Goal: Find contact information: Find contact information

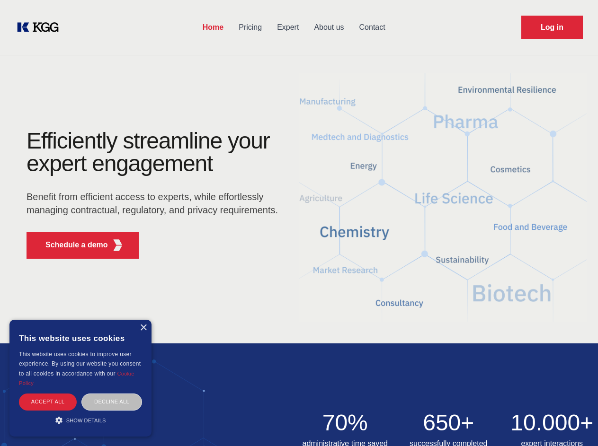
click at [299, 223] on div "Efficiently streamline your expert engagement Benefit from efficient access to …" at bounding box center [155, 198] width 288 height 137
click at [71, 245] on p "Schedule a demo" at bounding box center [76, 245] width 62 height 11
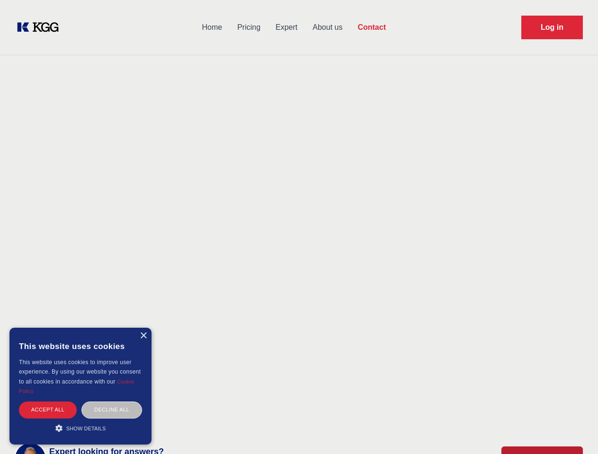
click at [143, 328] on div "× This website uses cookies This website uses cookies to improve user experienc…" at bounding box center [80, 386] width 142 height 117
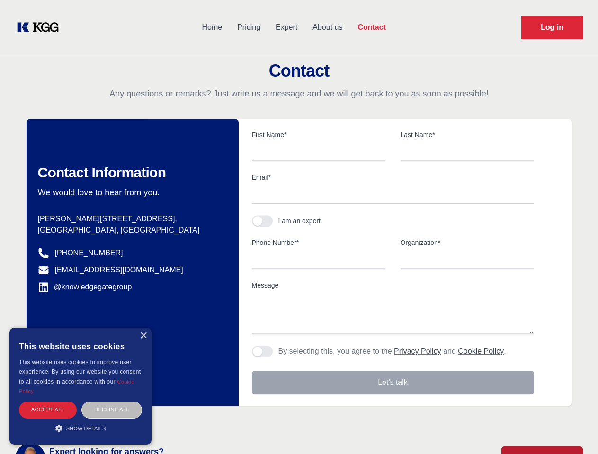
click at [48, 402] on div "Accept all" at bounding box center [48, 410] width 58 height 17
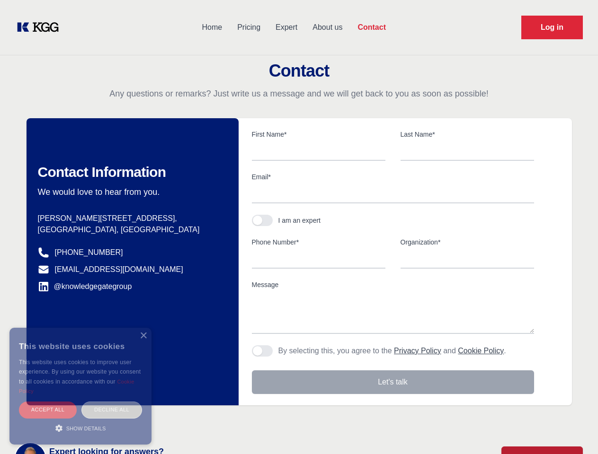
click at [112, 402] on div "Contact Information We would love to hear from you. Postal address [PERSON_NAME…" at bounding box center [133, 261] width 212 height 287
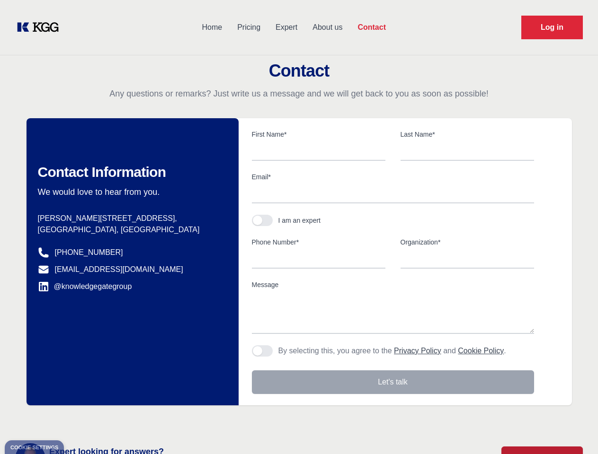
click at [80, 420] on main "Contact Any questions or remarks? Just write us a message and we will get back …" at bounding box center [299, 246] width 598 height 493
